Goal: Information Seeking & Learning: Understand process/instructions

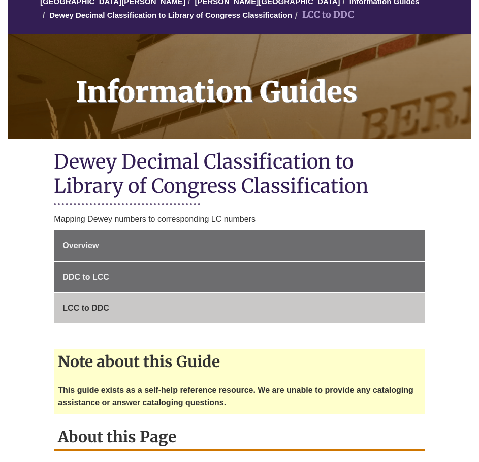
scroll to position [136, 0]
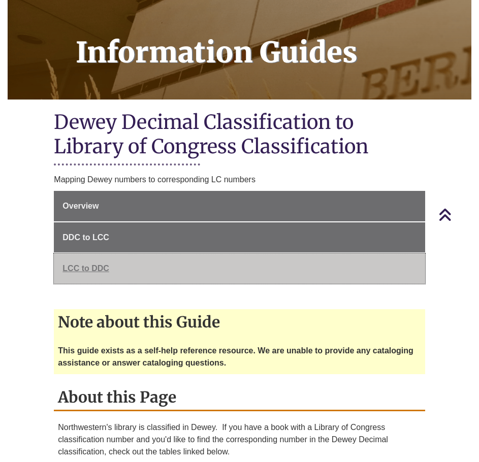
click at [139, 272] on link "LCC to DDC" at bounding box center [239, 268] width 371 height 30
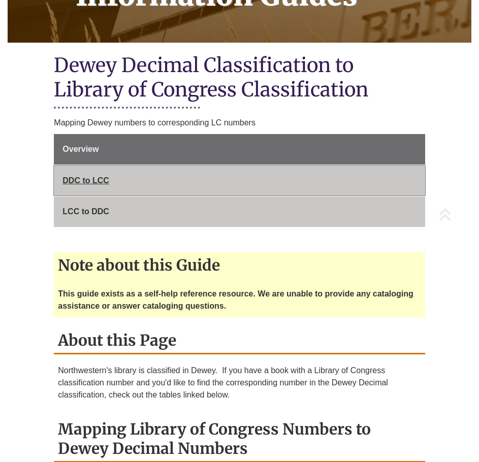
scroll to position [203, 0]
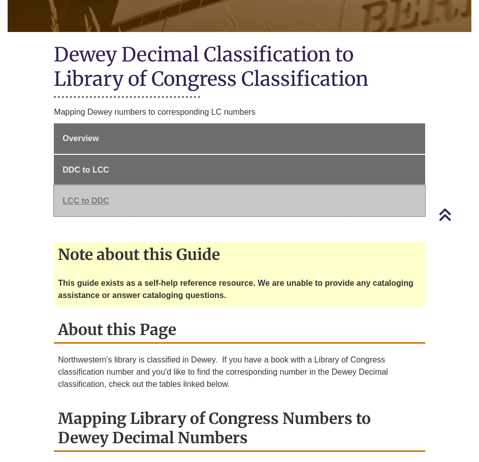
click at [86, 197] on span "LCC to DDC" at bounding box center [85, 201] width 47 height 9
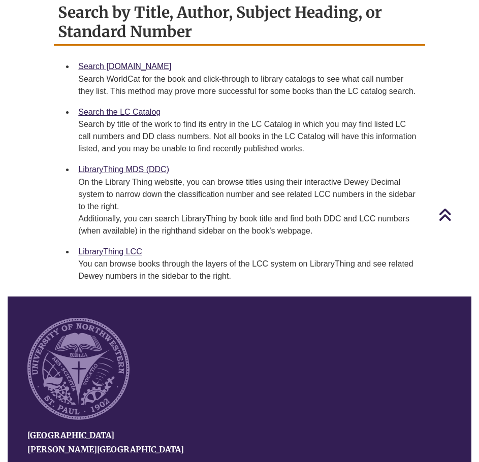
scroll to position [711, 0]
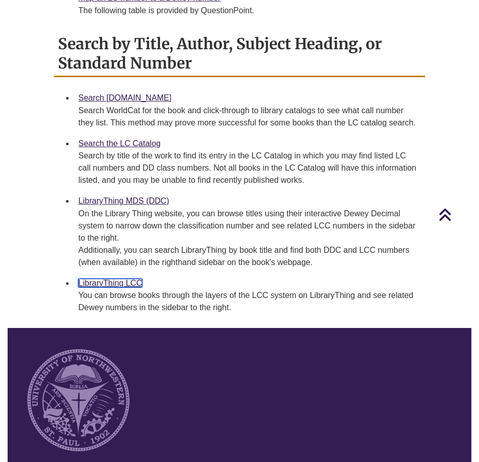
click at [108, 284] on link "LibraryThing LCC" at bounding box center [109, 283] width 63 height 9
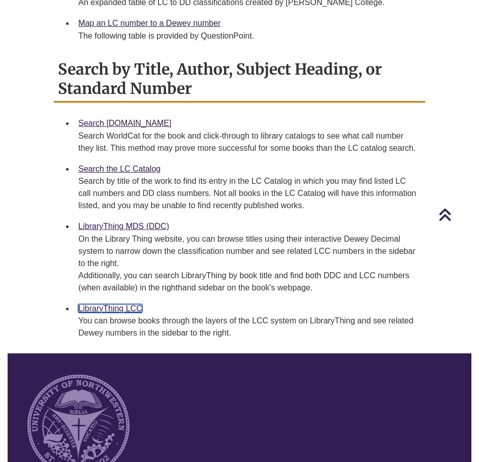
scroll to position [575, 0]
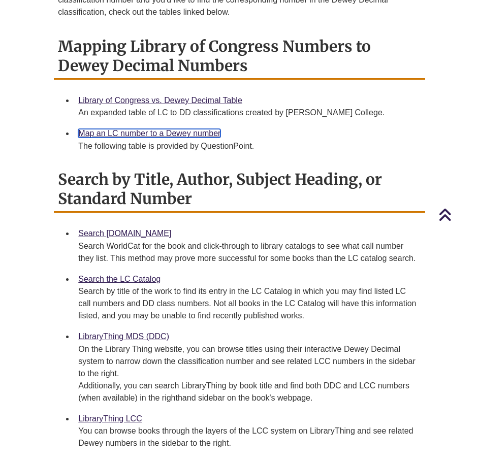
click at [168, 135] on link "Map an LC number to a Dewey number" at bounding box center [149, 133] width 142 height 9
